Goal: Complete application form

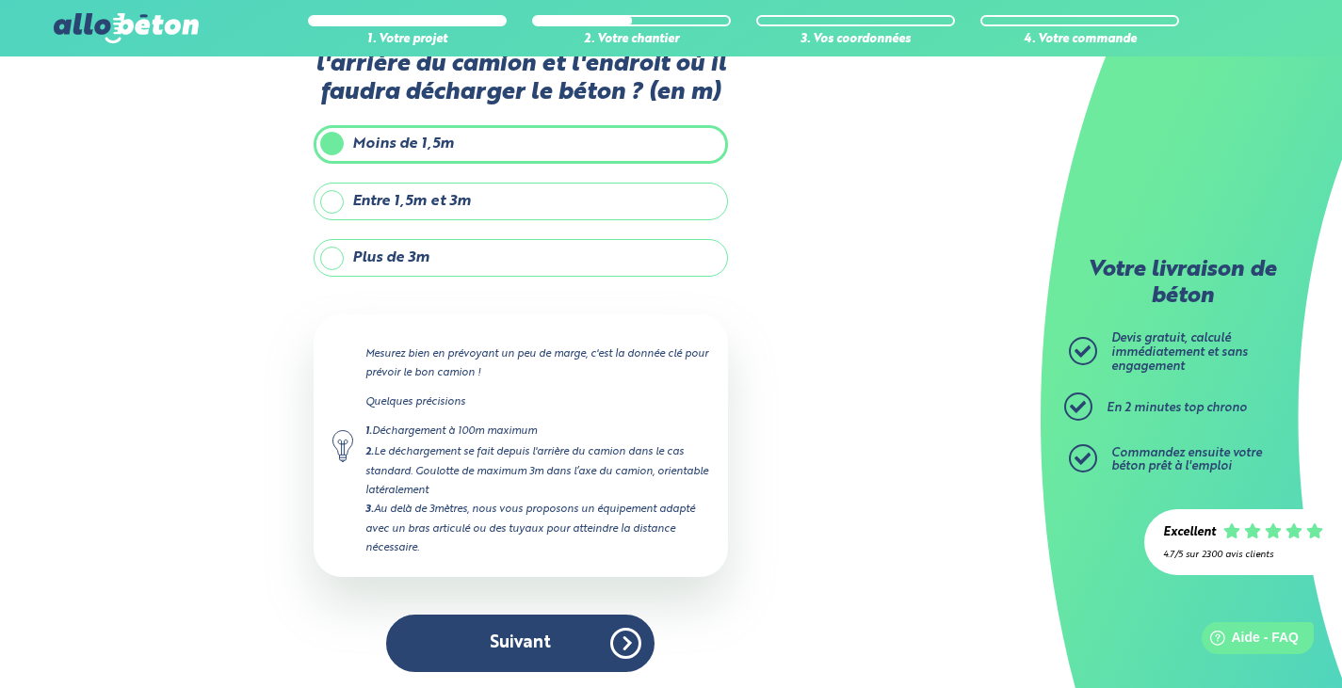
click at [579, 650] on button "Suivant" at bounding box center [520, 643] width 268 height 57
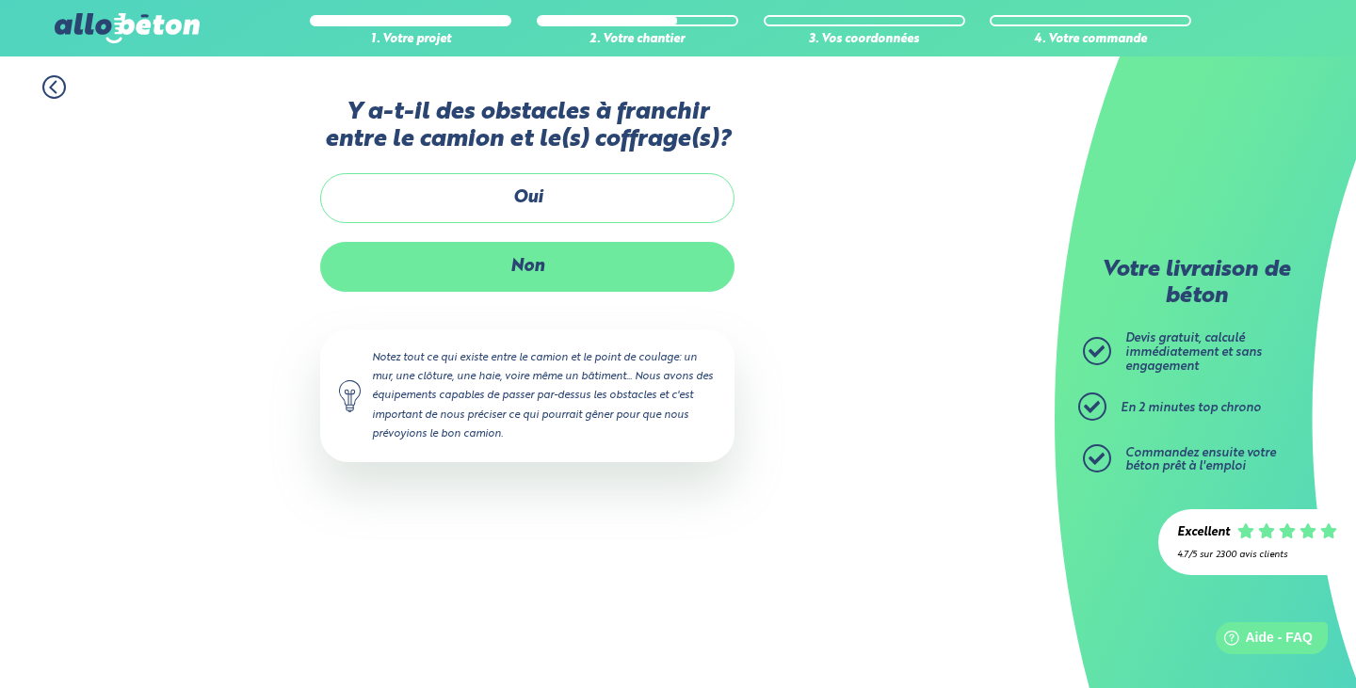
click at [536, 286] on label "Non" at bounding box center [527, 267] width 414 height 50
click at [0, 0] on input "Non" at bounding box center [0, 0] width 0 height 0
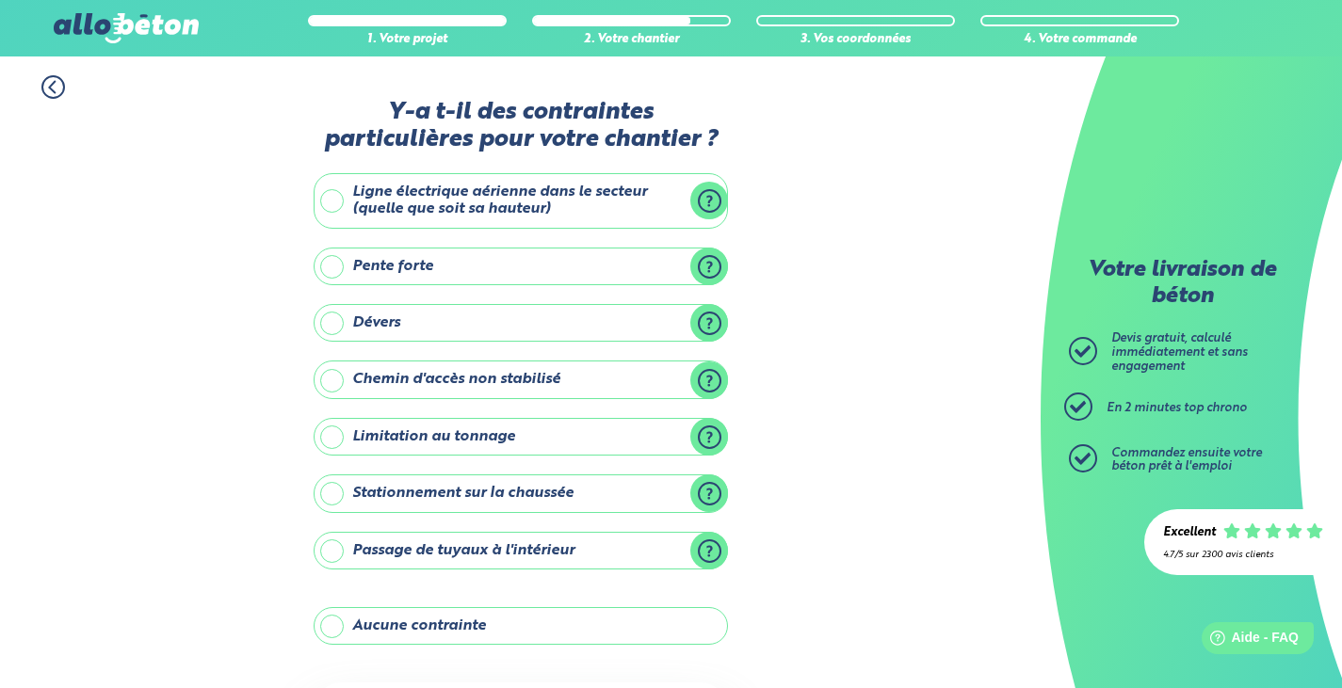
click at [511, 638] on label "Aucune contrainte" at bounding box center [521, 626] width 414 height 38
click at [0, 0] on input "Aucune contrainte" at bounding box center [0, 0] width 0 height 0
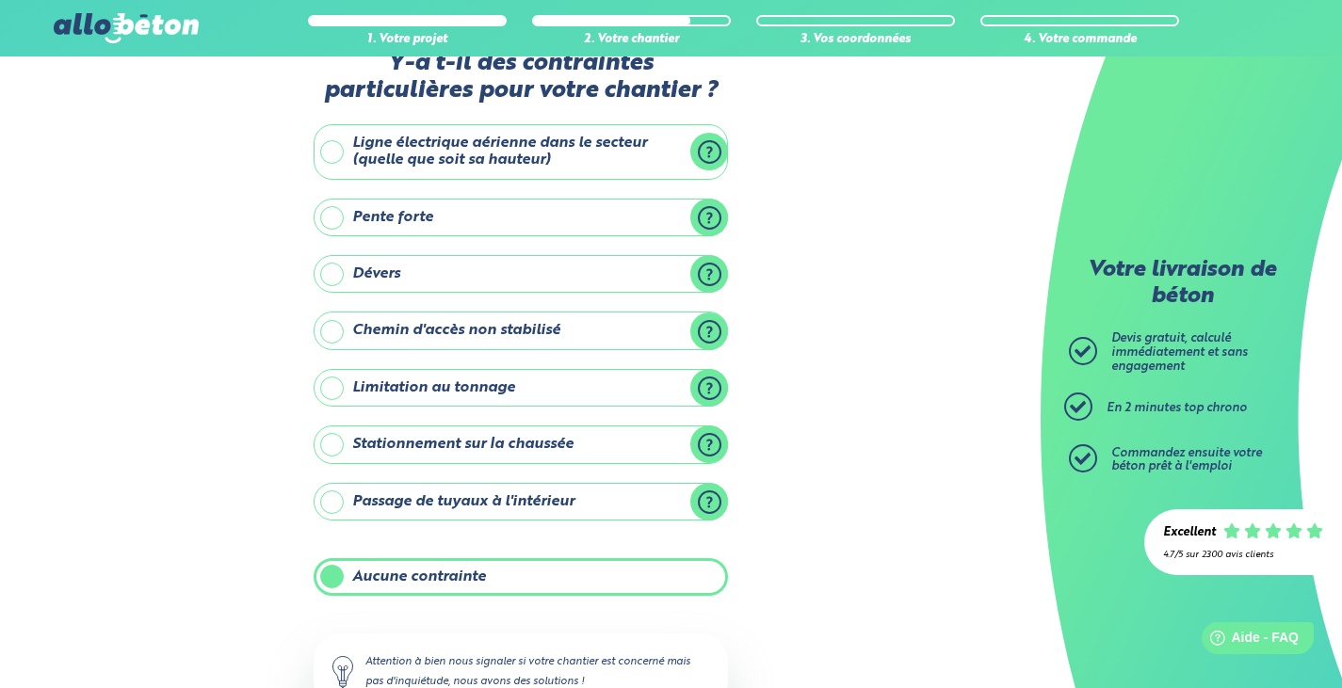
scroll to position [132, 0]
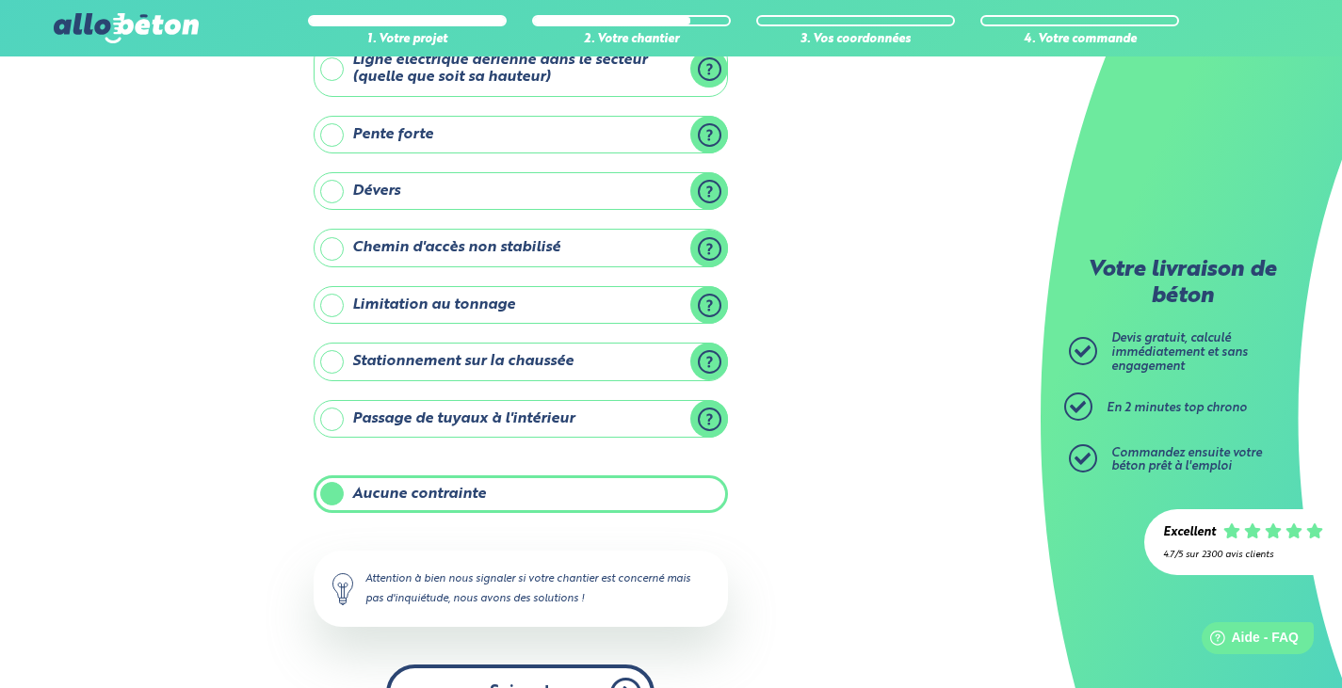
click at [556, 682] on button "Suivant" at bounding box center [520, 693] width 268 height 57
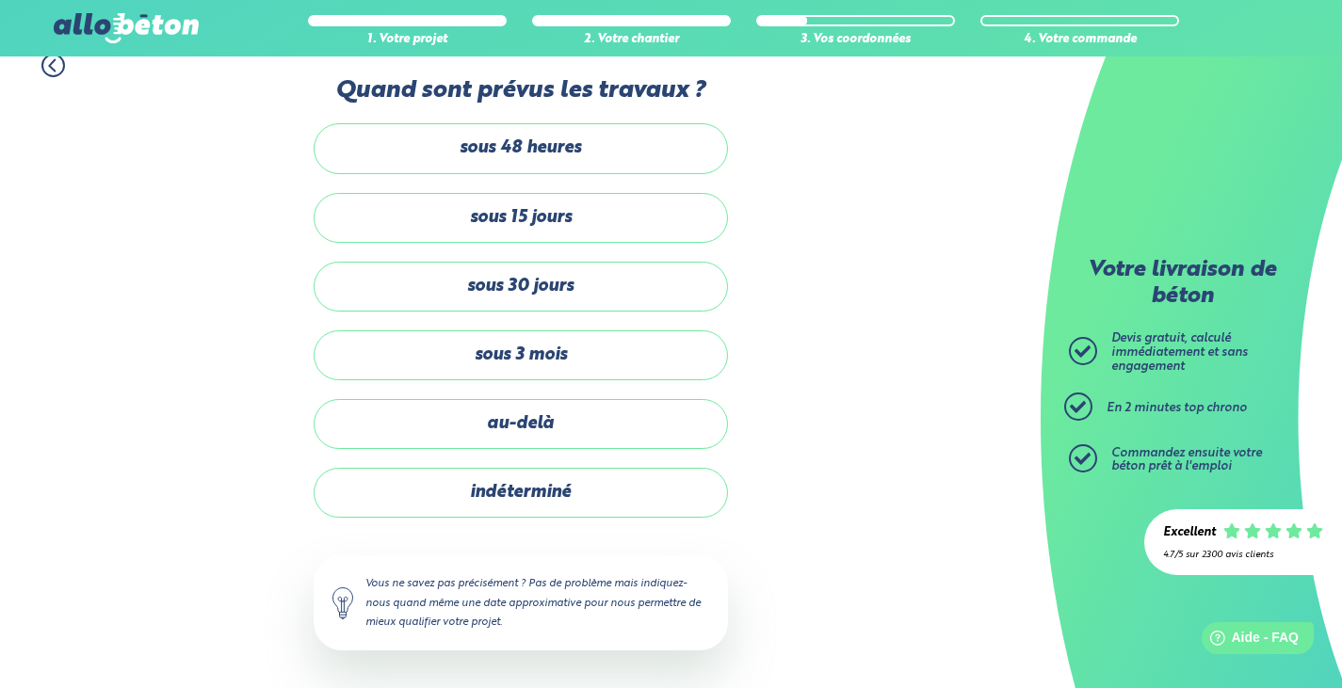
scroll to position [22, 0]
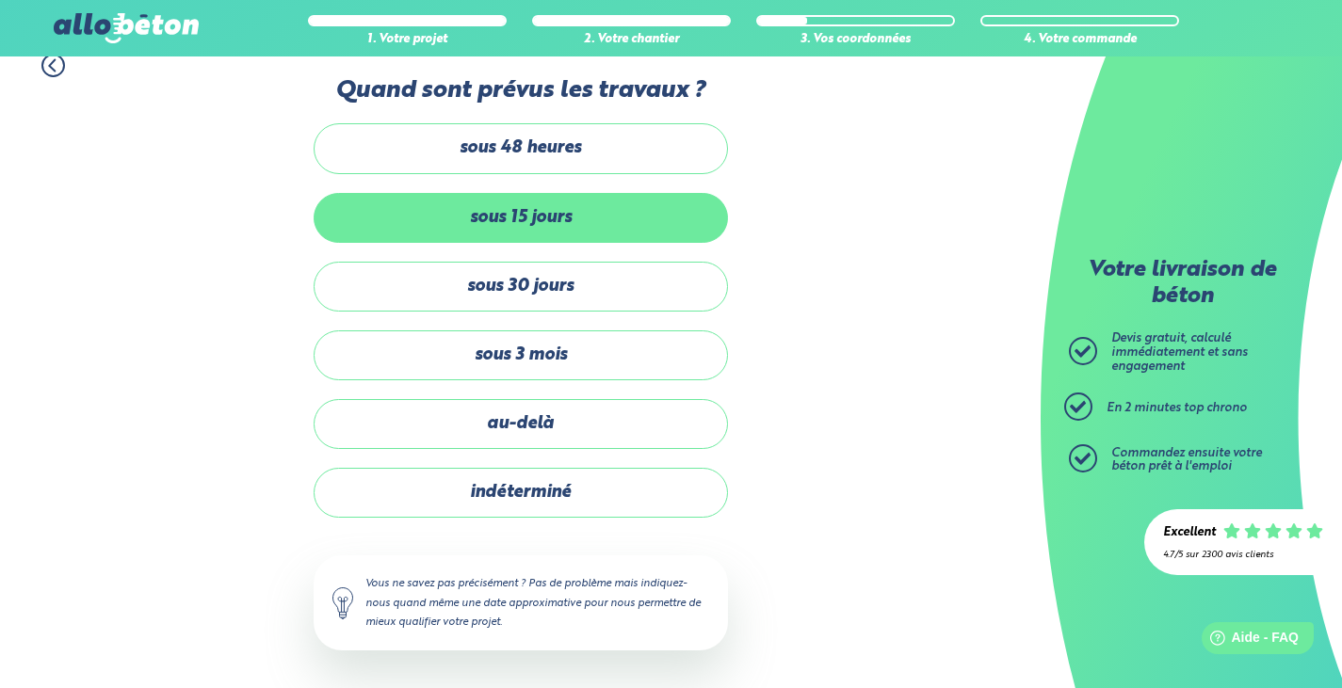
click at [635, 233] on label "sous 15 jours" at bounding box center [521, 218] width 414 height 50
click at [0, 0] on input "sous 15 jours" at bounding box center [0, 0] width 0 height 0
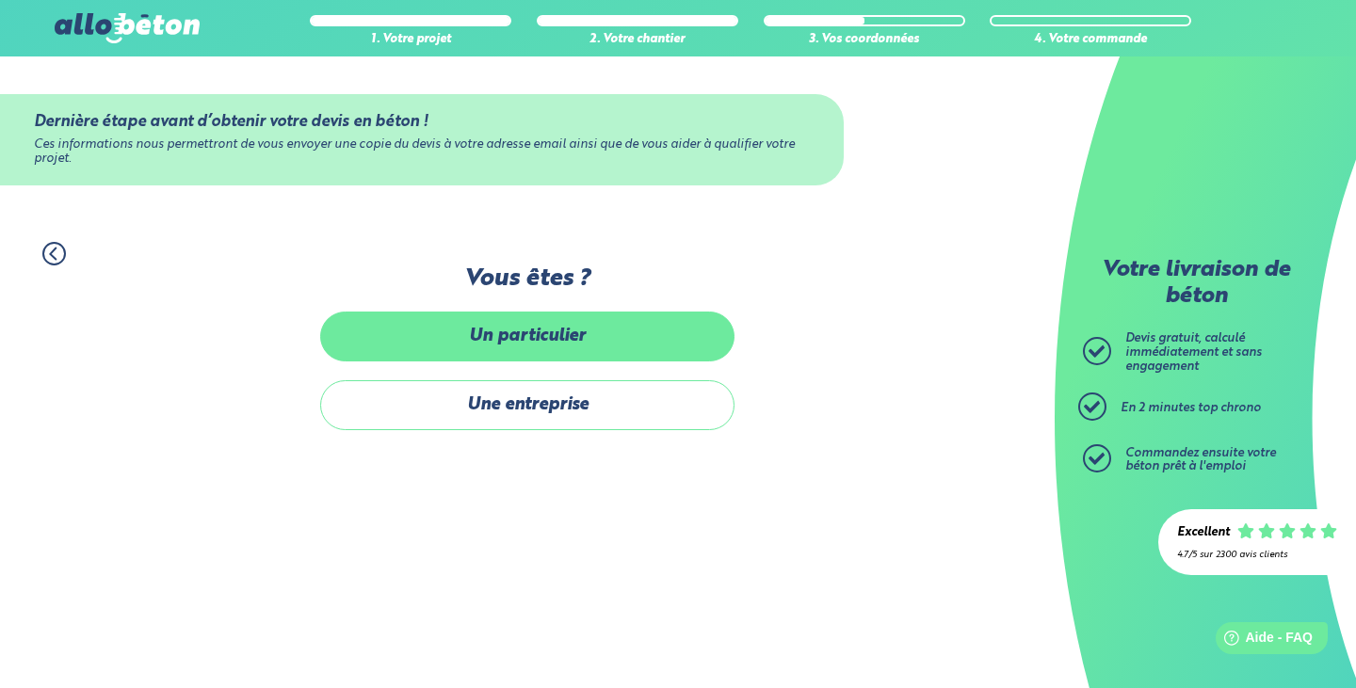
click at [626, 324] on label "Un particulier" at bounding box center [527, 337] width 414 height 50
click at [0, 0] on input "Un particulier" at bounding box center [0, 0] width 0 height 0
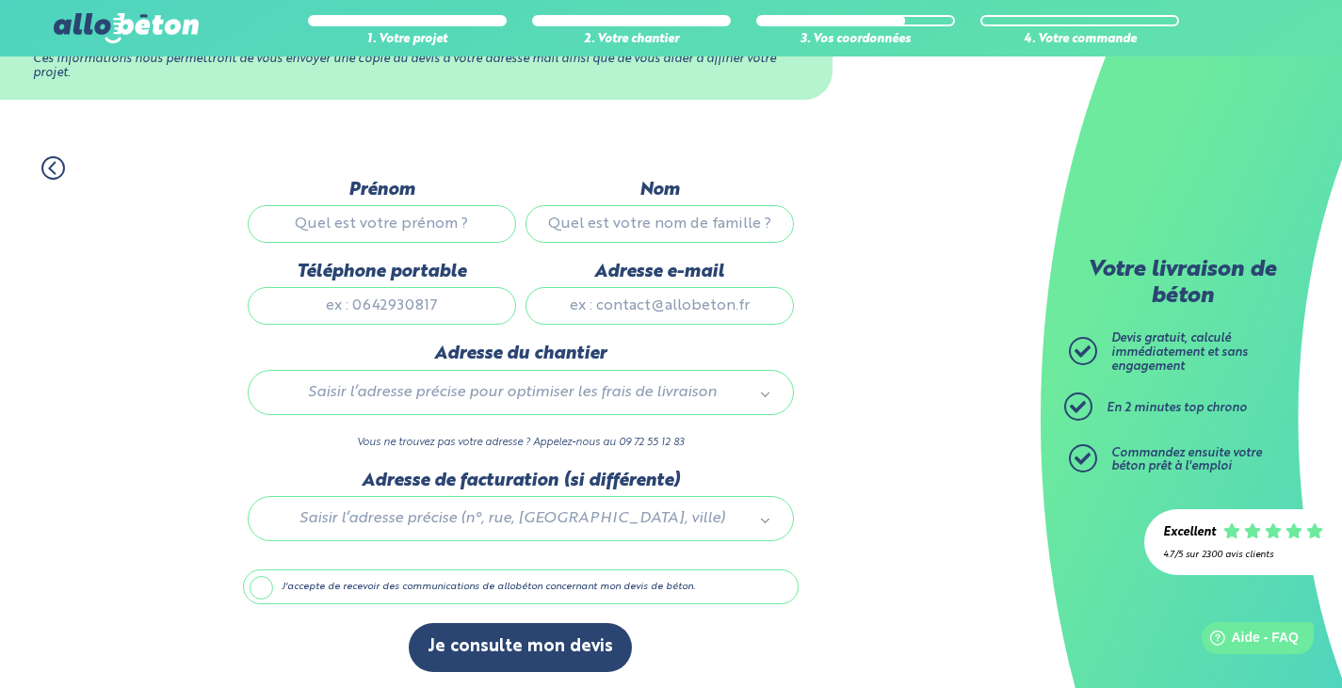
scroll to position [88, 0]
